Goal: Information Seeking & Learning: Learn about a topic

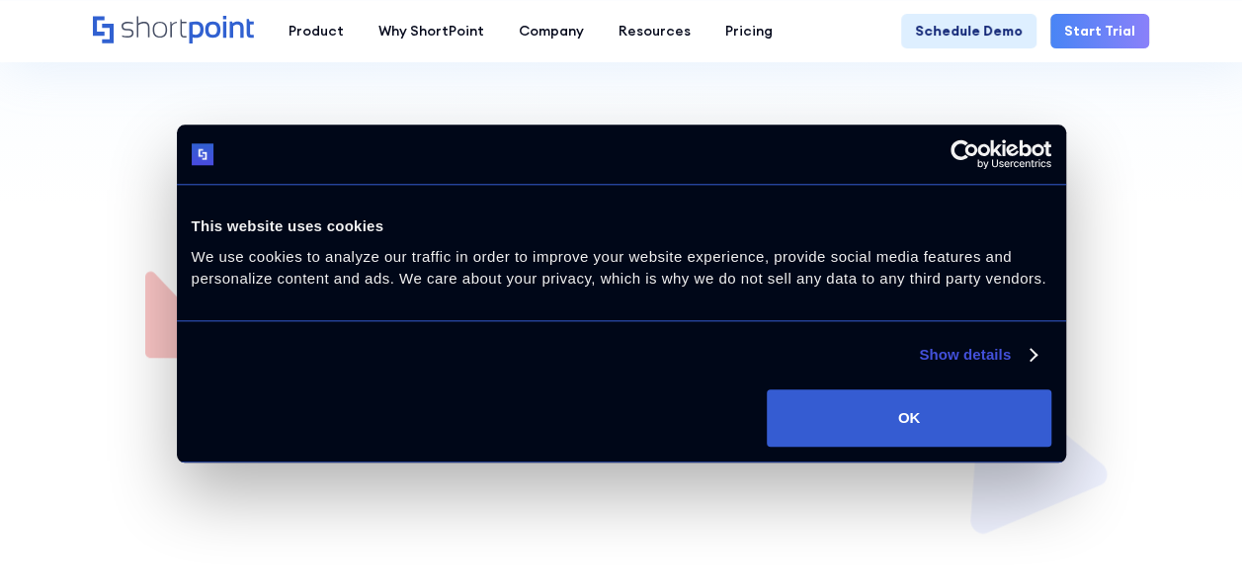
scroll to position [988, 0]
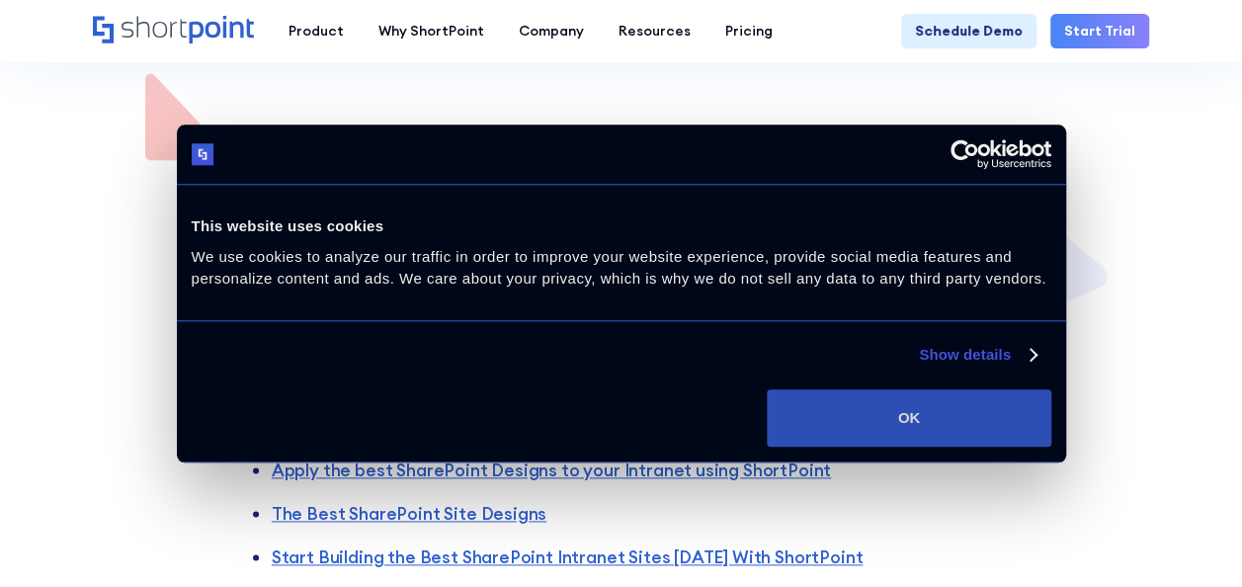
click at [947, 393] on button "OK" at bounding box center [909, 417] width 284 height 57
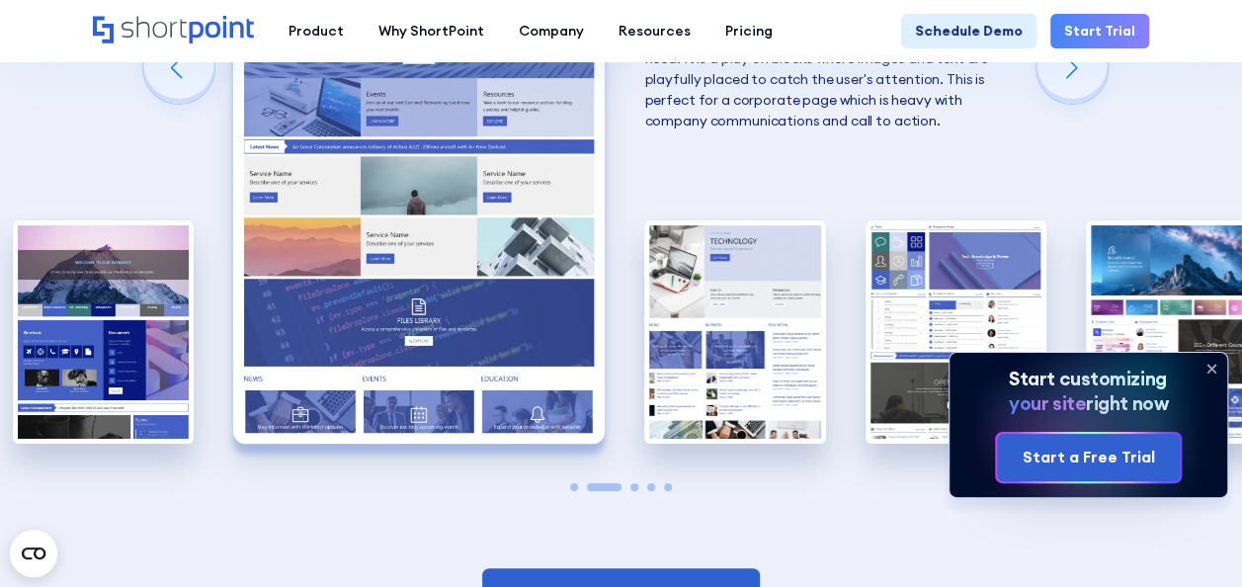
scroll to position [3557, 0]
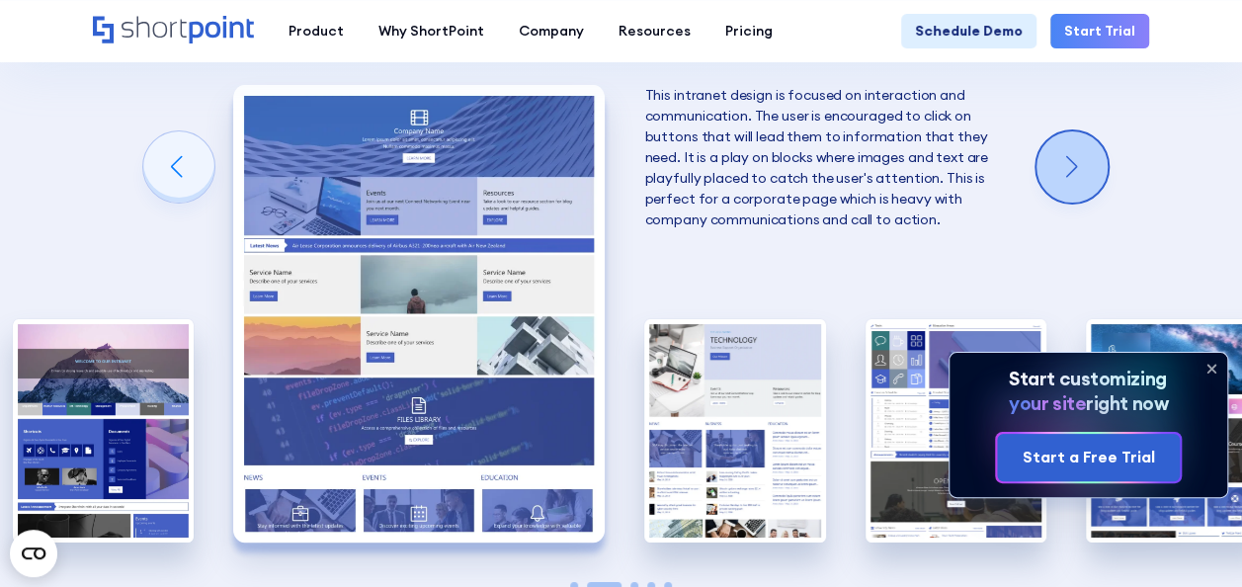
click at [1103, 152] on div "Next slide" at bounding box center [1071, 166] width 71 height 71
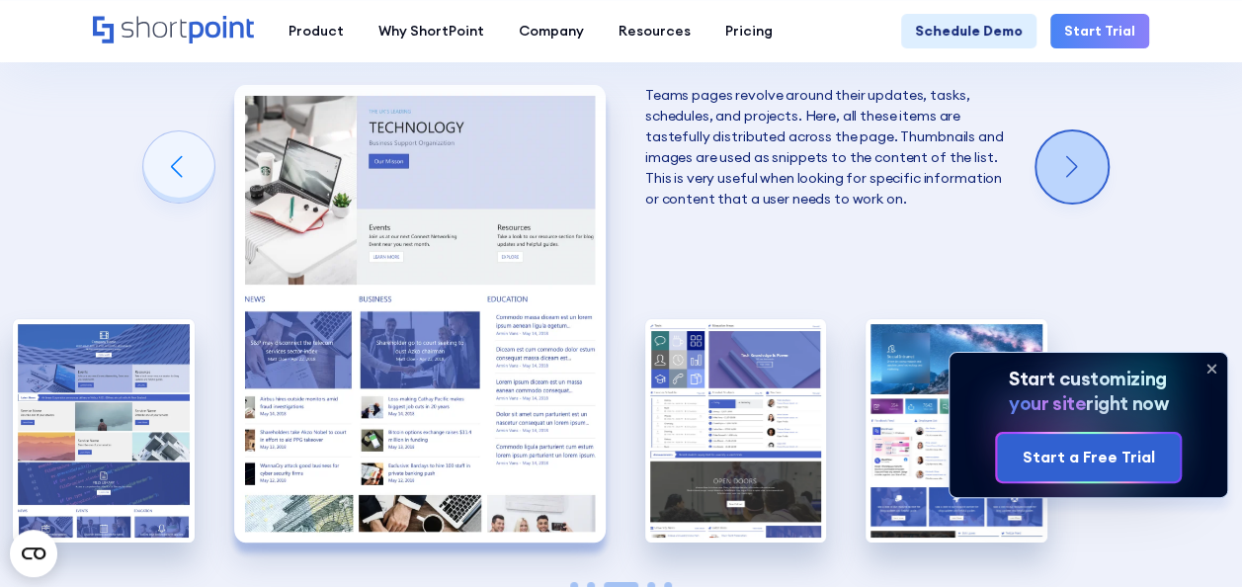
click at [1103, 152] on div "Next slide" at bounding box center [1071, 166] width 71 height 71
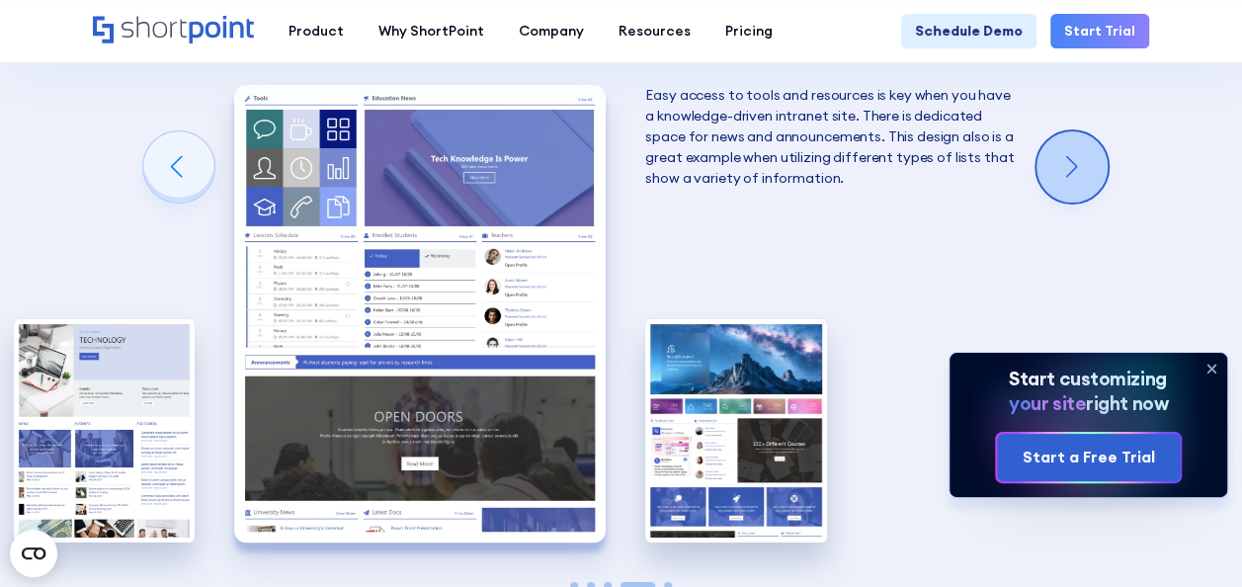
click at [1103, 152] on div "Next slide" at bounding box center [1071, 166] width 71 height 71
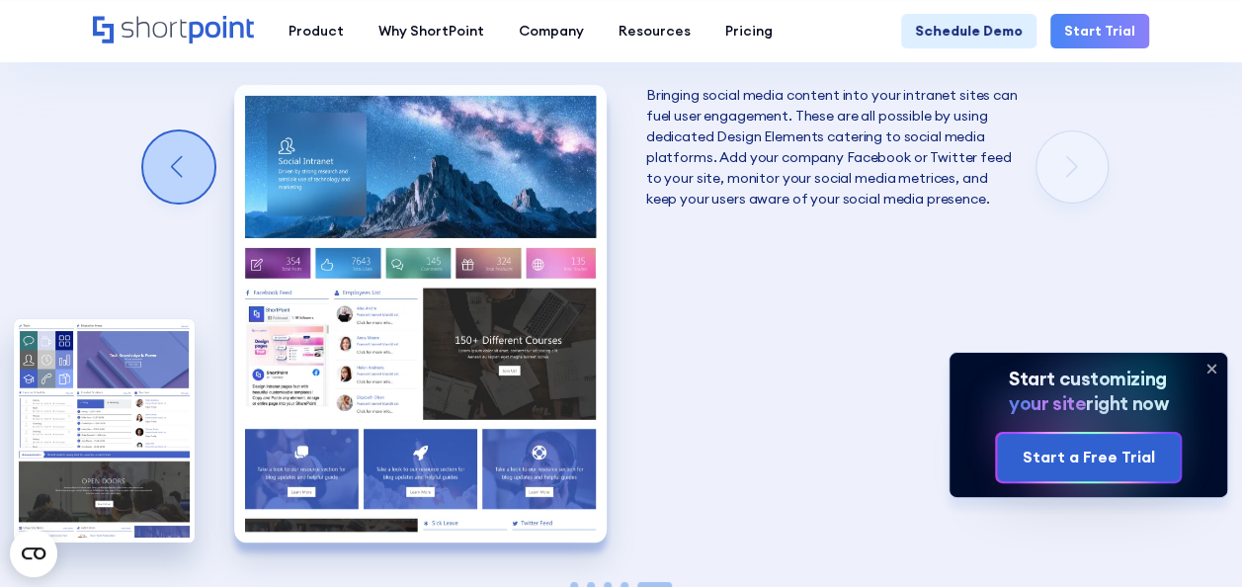
click at [172, 147] on div "Previous slide" at bounding box center [178, 166] width 71 height 71
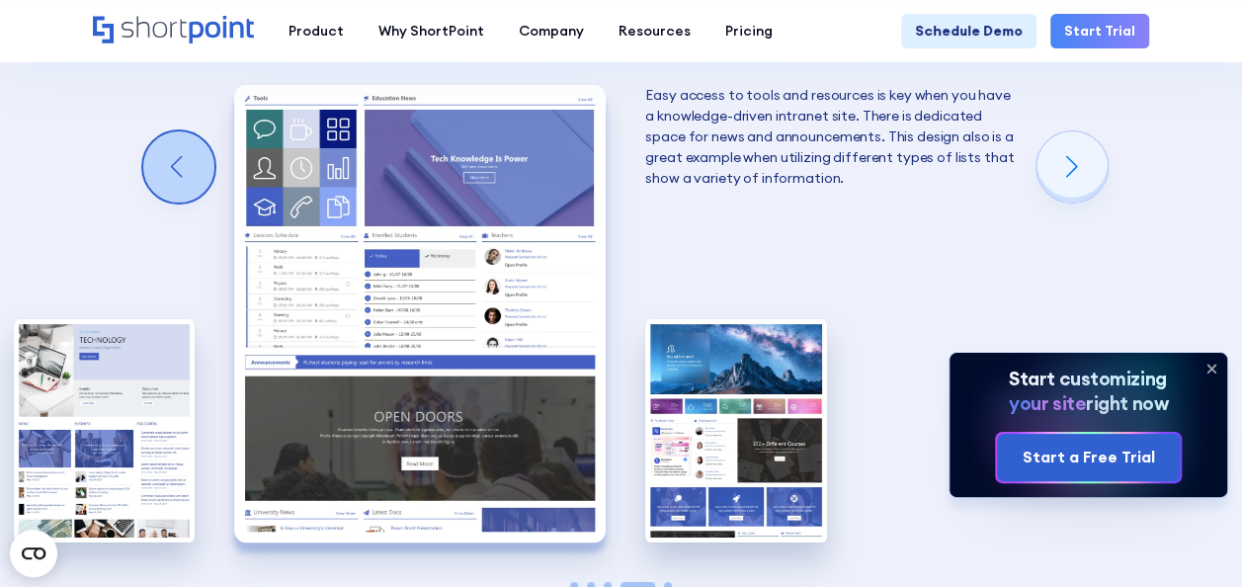
click at [172, 147] on div "Previous slide" at bounding box center [178, 166] width 71 height 71
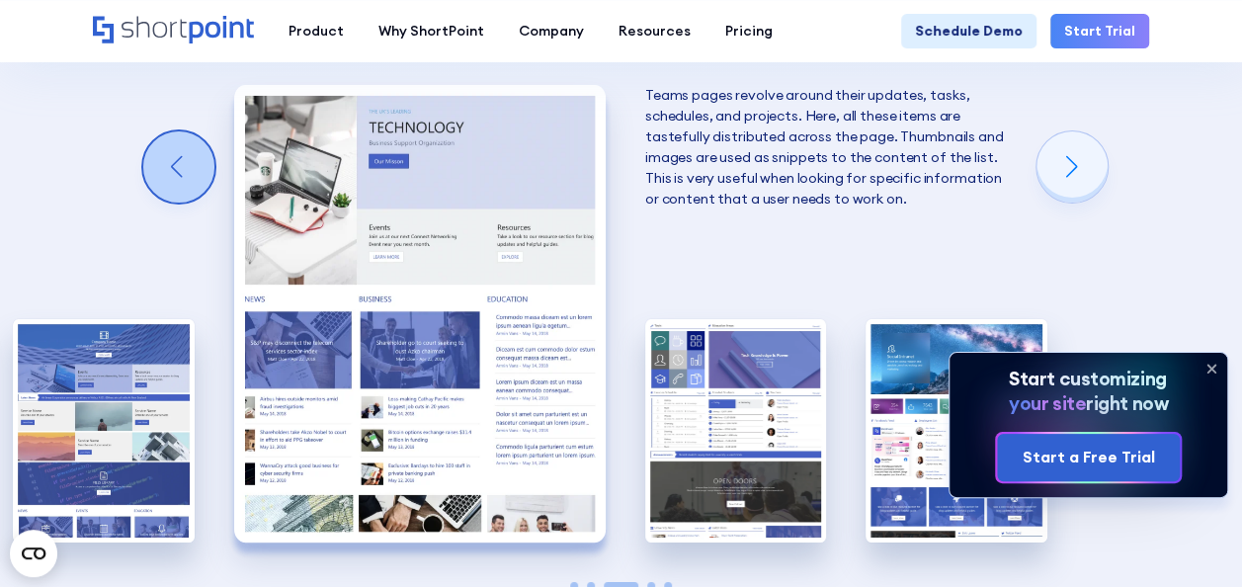
click at [172, 147] on div "Previous slide" at bounding box center [178, 166] width 71 height 71
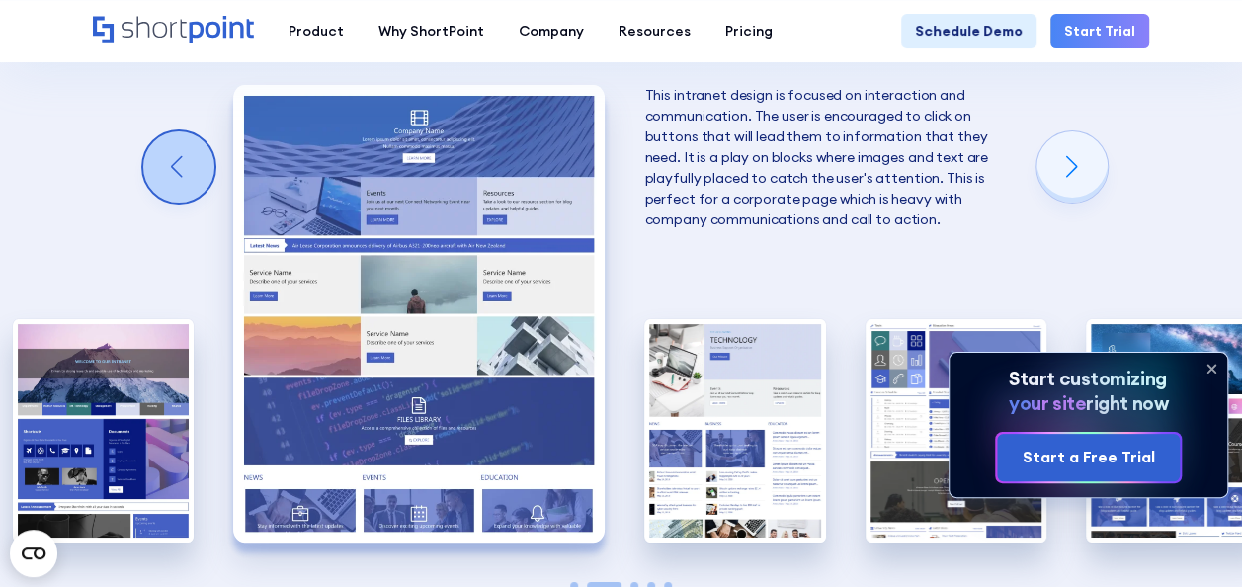
click at [172, 147] on div "Previous slide" at bounding box center [178, 166] width 71 height 71
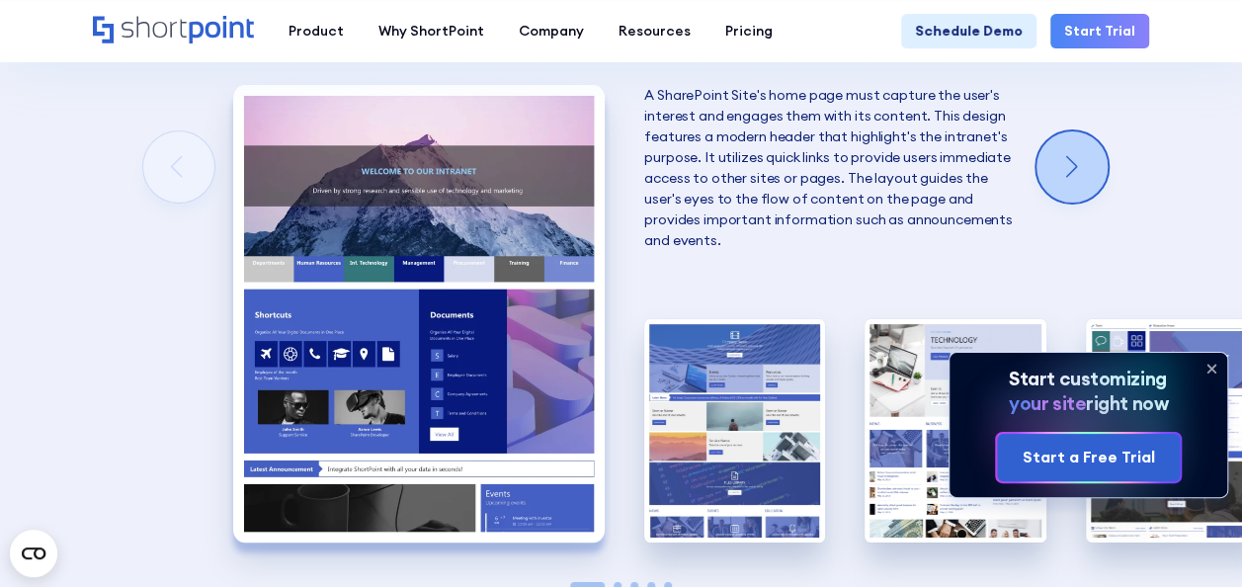
click at [1055, 148] on div "Next slide" at bounding box center [1071, 166] width 71 height 71
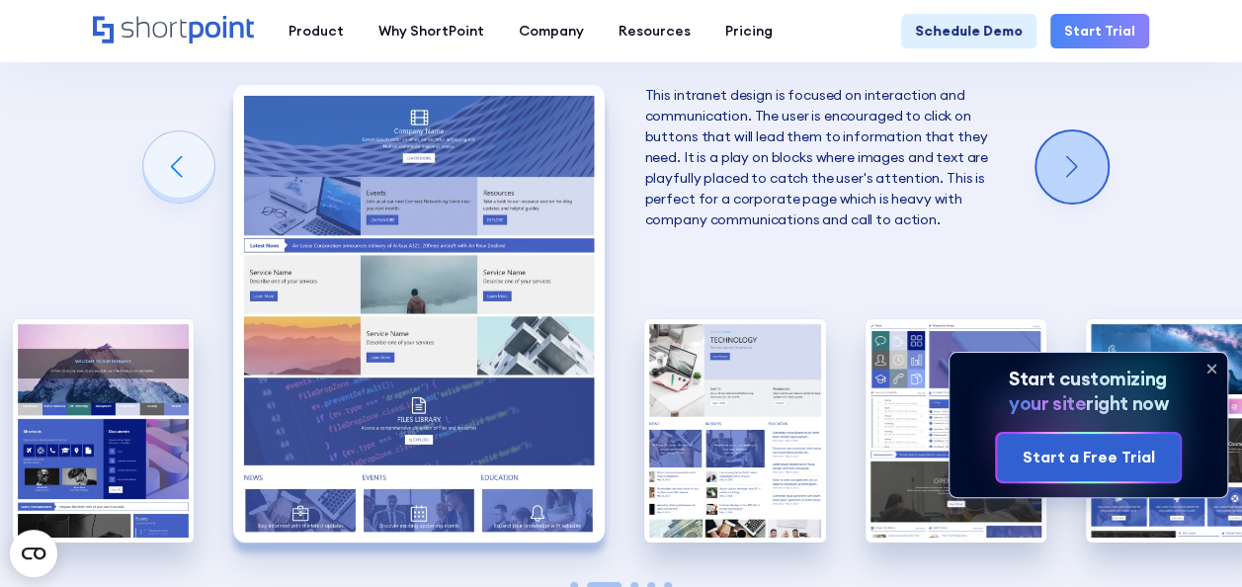
click at [1055, 147] on div "Next slide" at bounding box center [1071, 166] width 71 height 71
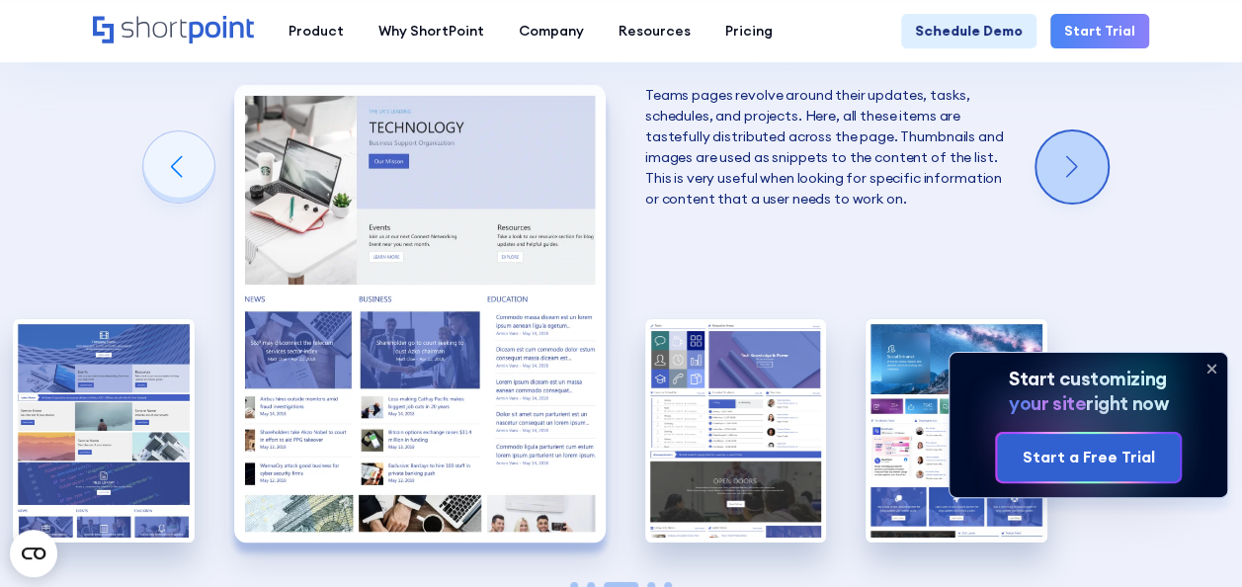
click at [1055, 147] on div "Next slide" at bounding box center [1071, 166] width 71 height 71
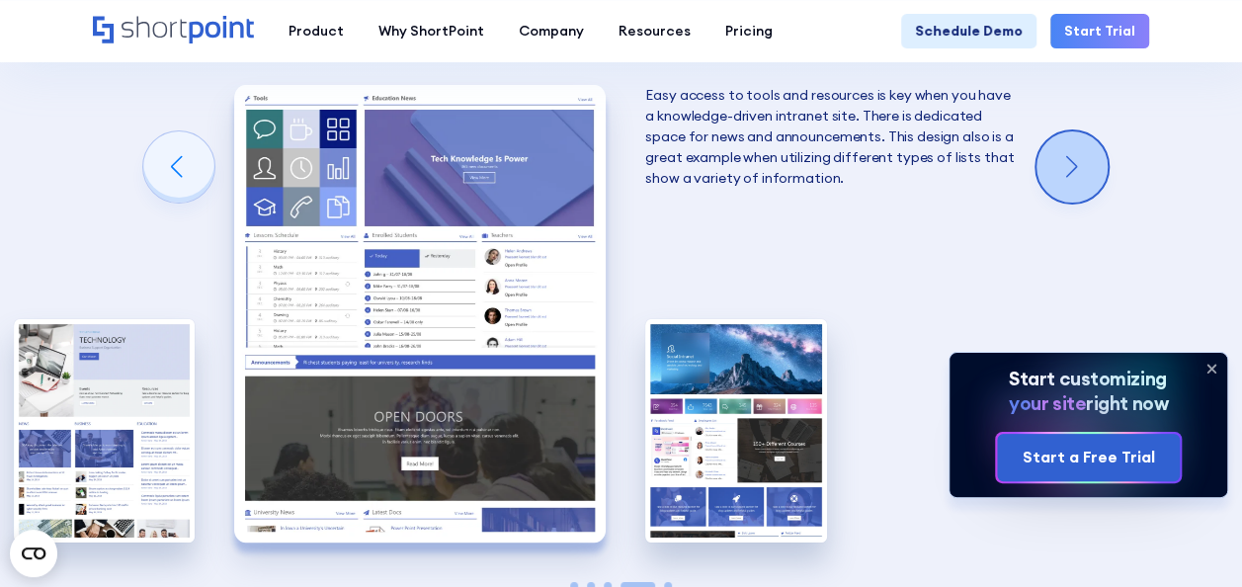
click at [1055, 147] on div "Next slide" at bounding box center [1071, 166] width 71 height 71
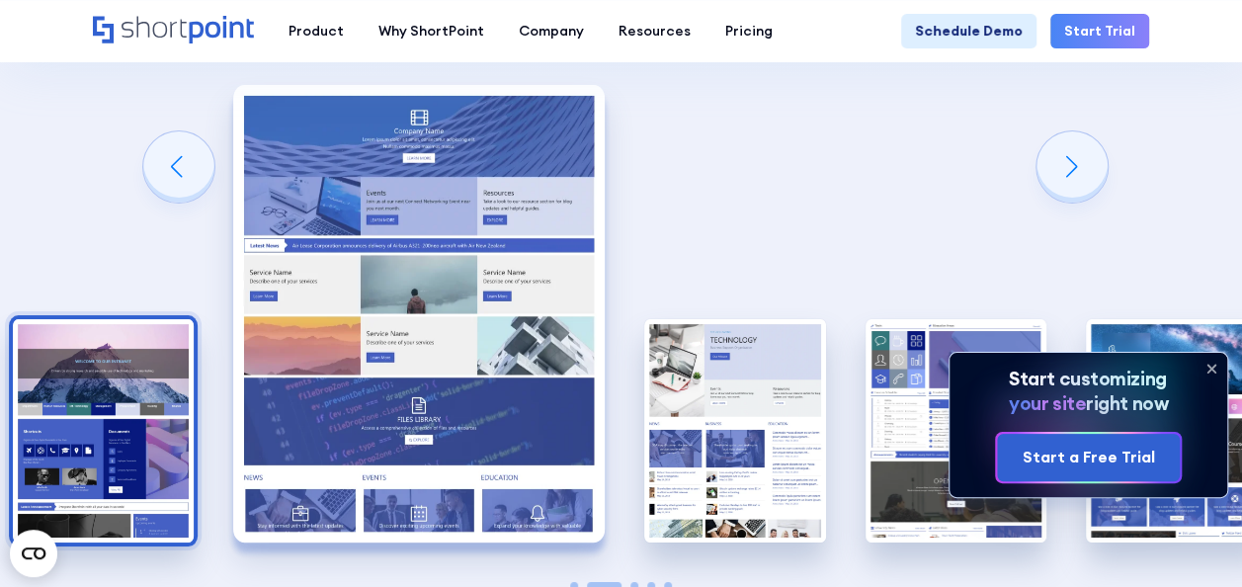
click at [93, 399] on img "1 / 5" at bounding box center [103, 430] width 181 height 222
